Goal: Task Accomplishment & Management: Manage account settings

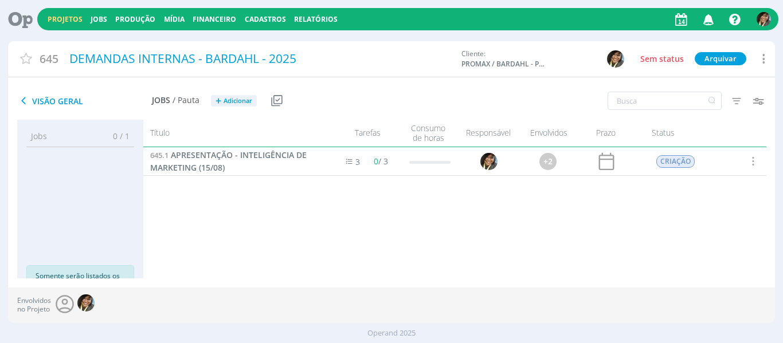
click at [67, 15] on link "Projetos" at bounding box center [65, 19] width 35 height 10
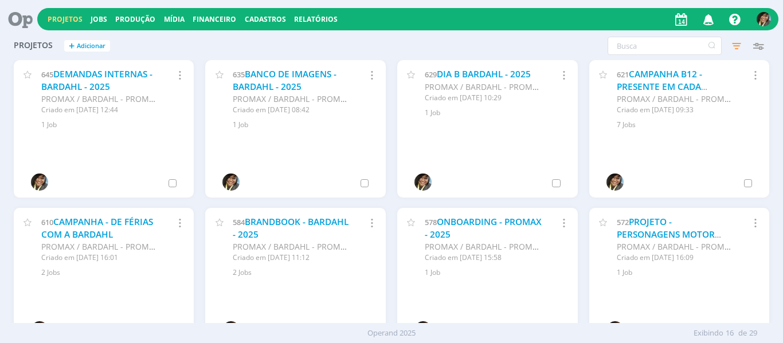
click at [67, 15] on link "Projetos" at bounding box center [65, 19] width 35 height 10
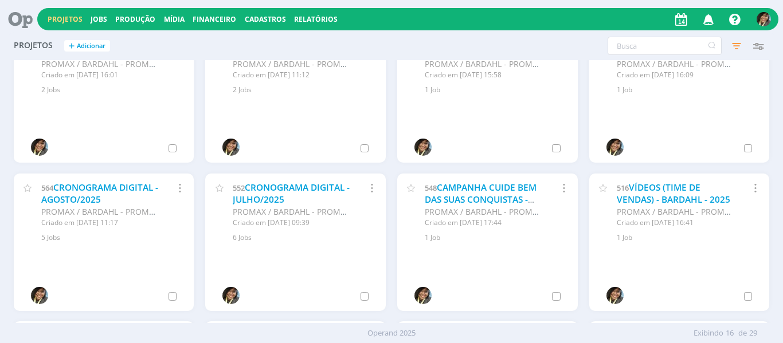
scroll to position [183, 0]
click at [118, 195] on div "564 CRONOGRAMA DIGITAL - AGOSTO/2025" at bounding box center [99, 193] width 117 height 25
click at [122, 184] on link "CRONOGRAMA DIGITAL - AGOSTO/2025" at bounding box center [99, 193] width 117 height 25
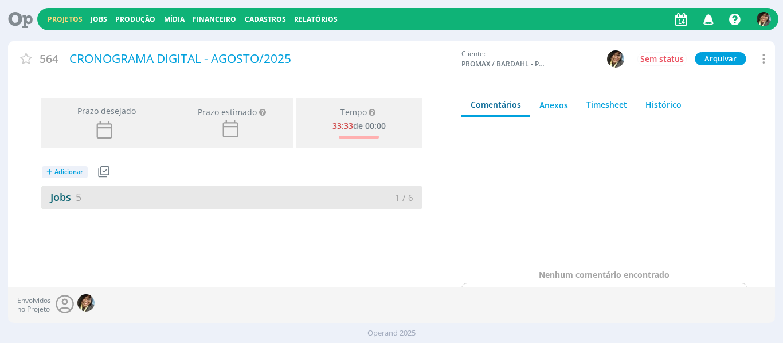
click at [67, 201] on link "Jobs 5" at bounding box center [61, 197] width 40 height 14
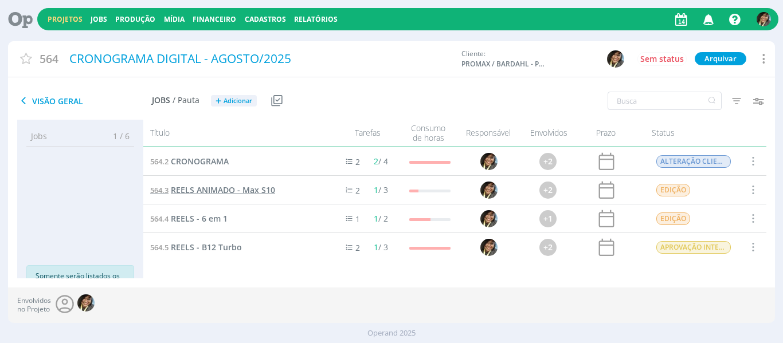
click at [247, 185] on span "REELS ANIMADO - Max S10" at bounding box center [223, 190] width 104 height 11
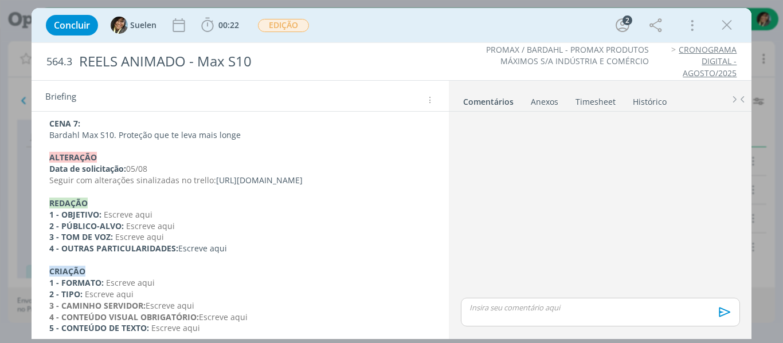
scroll to position [678, 0]
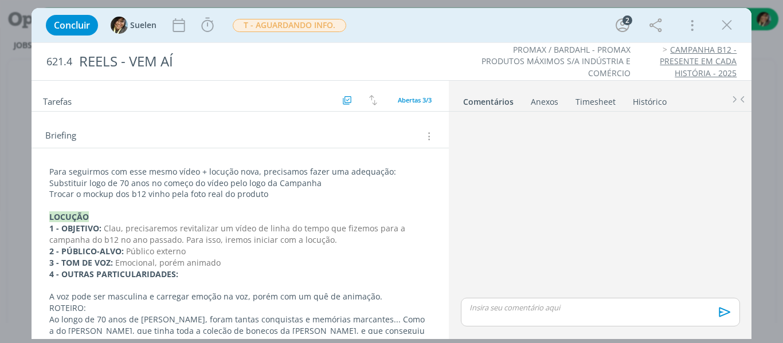
scroll to position [143, 0]
click at [330, 183] on p "Substituir logo de 70 anos no começo do vídeo pelo logo da Campanha" at bounding box center [240, 182] width 382 height 11
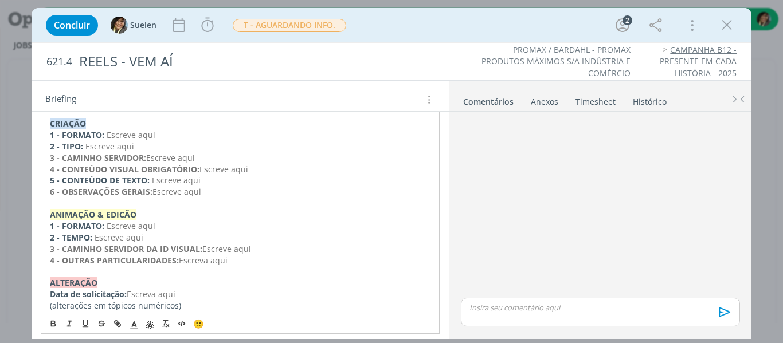
scroll to position [438, 0]
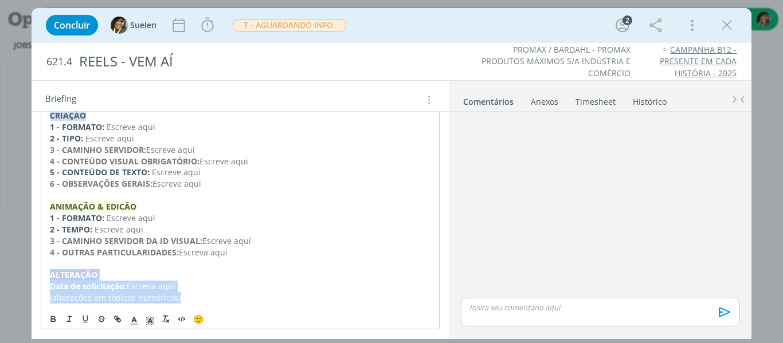
drag, startPoint x: 207, startPoint y: 304, endPoint x: 46, endPoint y: 272, distance: 164.7
click at [46, 272] on div "Para seguirmos com esse mesmo vídeo + locução nova, precisamos fazer uma adequa…" at bounding box center [240, 86] width 399 height 441
copy div "﻿ALTERAÇÃO Data de solicitação: Escreva aqui (alterações em tópicos numéricos)"
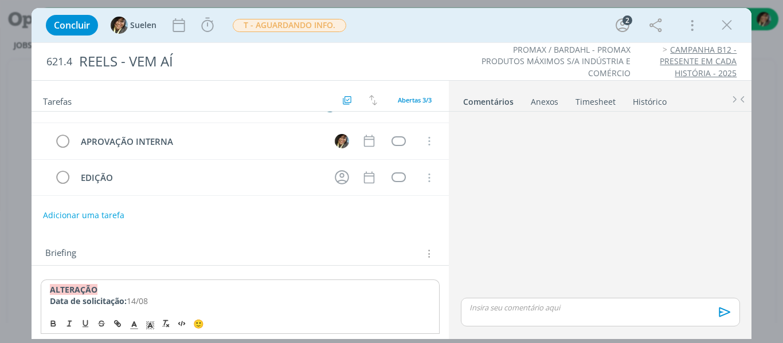
scroll to position [0, 0]
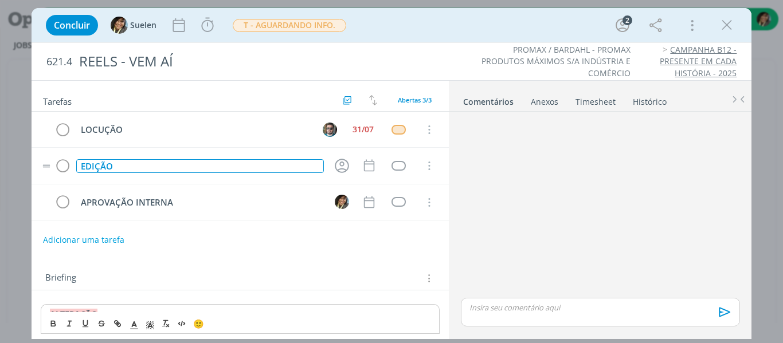
click at [97, 164] on div "EDIÇÃO" at bounding box center [200, 166] width 248 height 14
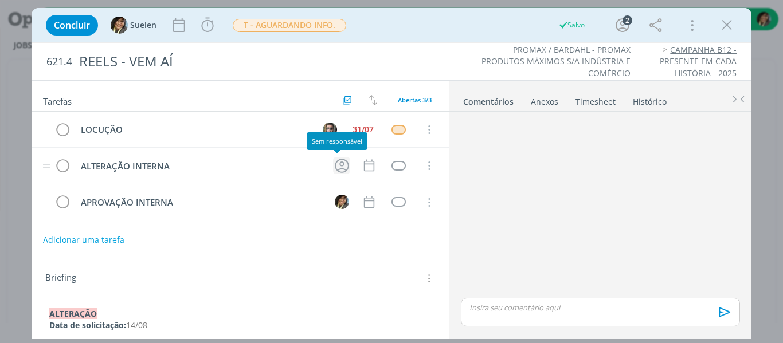
click at [334, 167] on icon "dialog" at bounding box center [342, 166] width 18 height 18
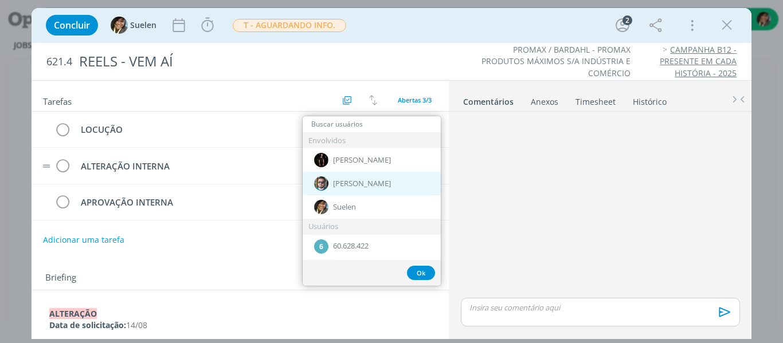
click at [339, 187] on span "[PERSON_NAME]" at bounding box center [362, 183] width 58 height 9
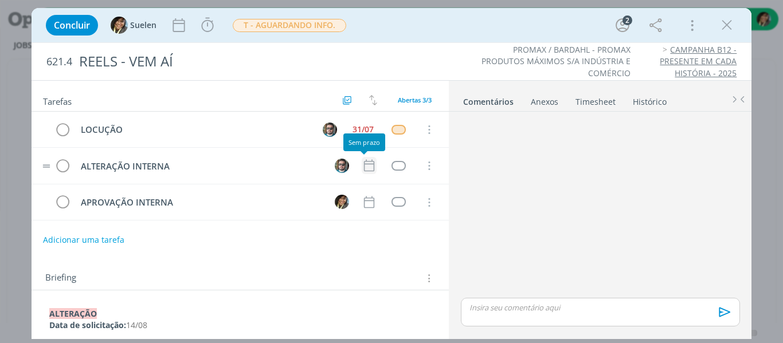
click at [370, 166] on icon "dialog" at bounding box center [369, 165] width 15 height 15
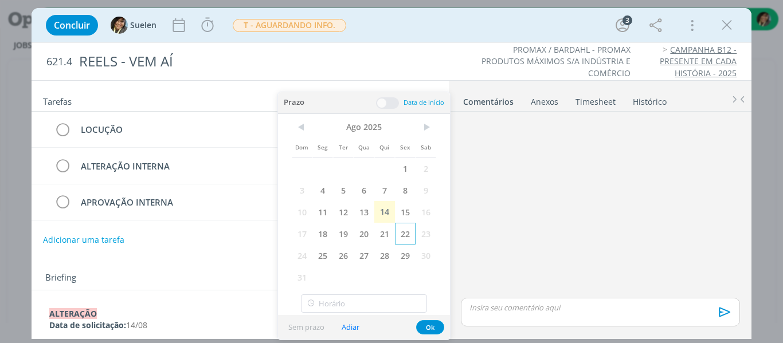
click at [408, 223] on span "22" at bounding box center [405, 234] width 21 height 22
click at [407, 214] on span "15" at bounding box center [405, 212] width 21 height 22
click at [429, 323] on button "Ok" at bounding box center [430, 327] width 28 height 14
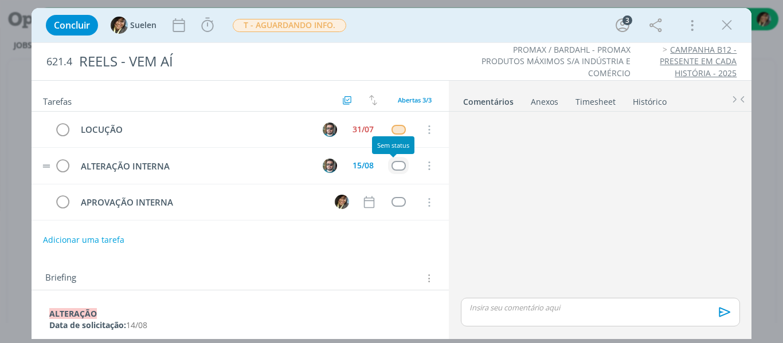
click at [391, 164] on div "dialog" at bounding box center [398, 166] width 14 height 10
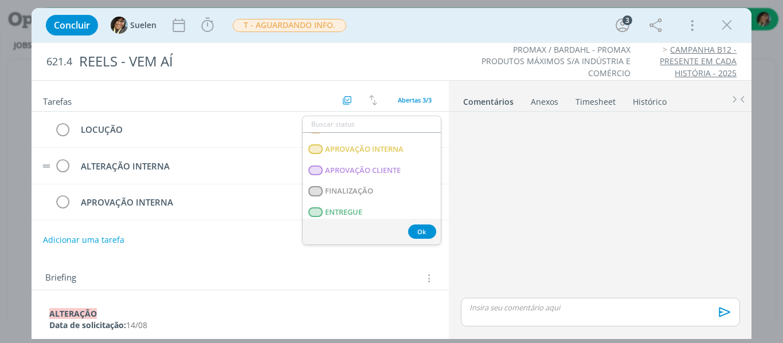
scroll to position [292, 0]
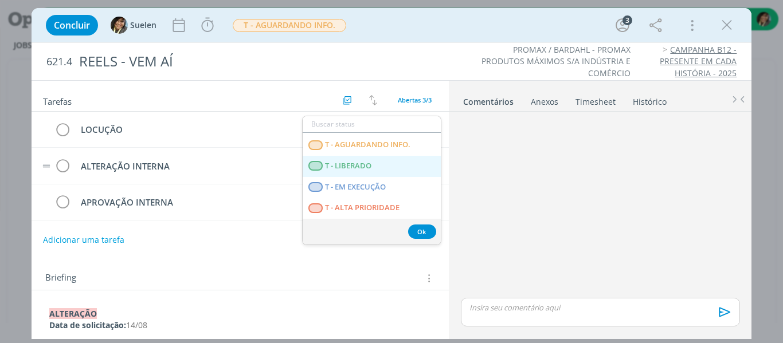
click at [368, 168] on span "T - LIBERADO" at bounding box center [348, 166] width 46 height 9
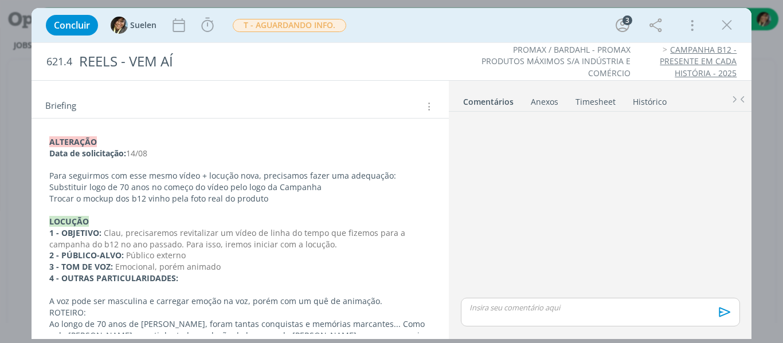
scroll to position [172, 0]
click at [316, 199] on p "Trocar o mockup dos b12 vinho pela foto real do produto" at bounding box center [240, 198] width 382 height 11
click at [324, 185] on p "Substituir logo de 70 anos no começo do vídeo pelo logo da Campanha" at bounding box center [240, 187] width 381 height 11
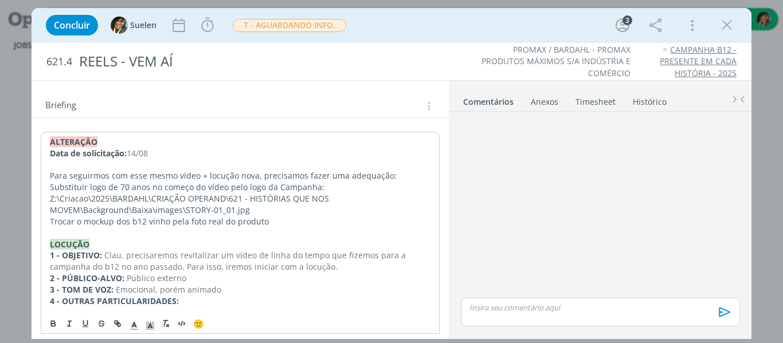
scroll to position [0, 0]
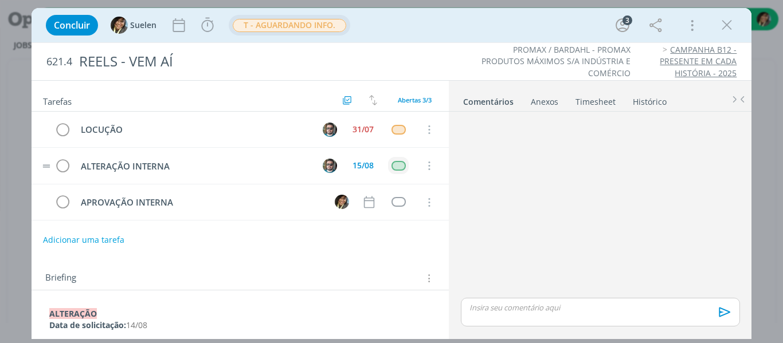
click at [295, 17] on span "T - AGUARDANDO INFO." at bounding box center [289, 25] width 121 height 21
click at [287, 25] on span "T - AGUARDANDO INFO." at bounding box center [289, 25] width 113 height 13
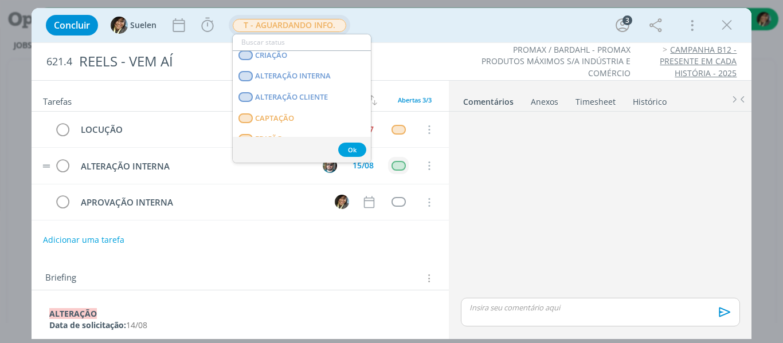
scroll to position [89, 0]
click at [295, 97] on span "ALTERAÇÃO CLIENTE" at bounding box center [291, 97] width 73 height 9
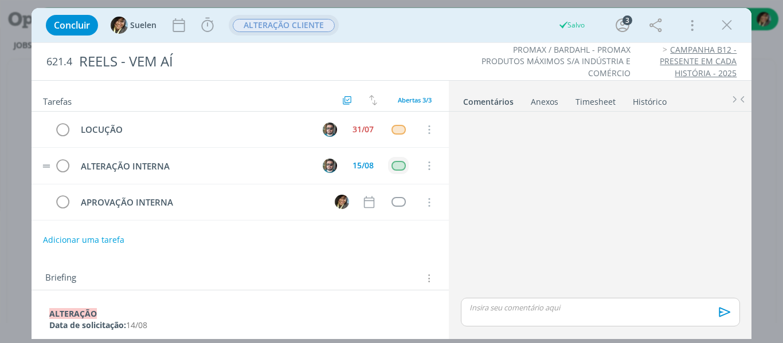
click at [301, 25] on span "ALTERAÇÃO CLIENTE" at bounding box center [284, 25] width 102 height 13
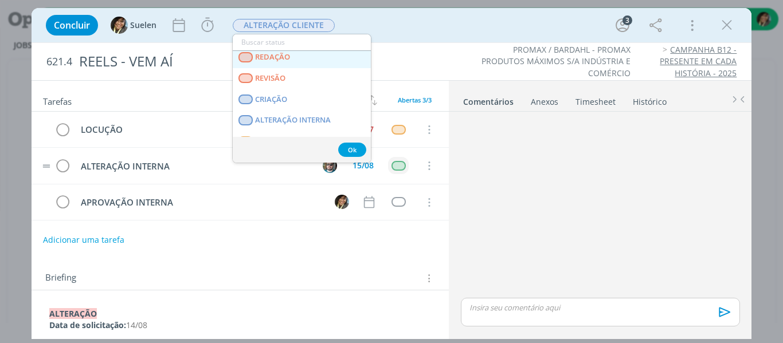
scroll to position [46, 0]
click at [293, 112] on INTERNA "ALTERAÇÃO INTERNA" at bounding box center [302, 119] width 138 height 21
